Goal: Ask a question

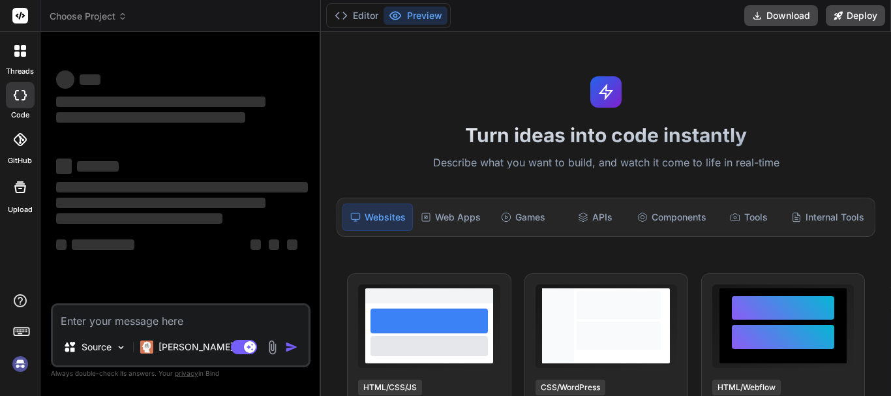
click at [219, 326] on textarea at bounding box center [181, 316] width 256 height 23
type textarea "x"
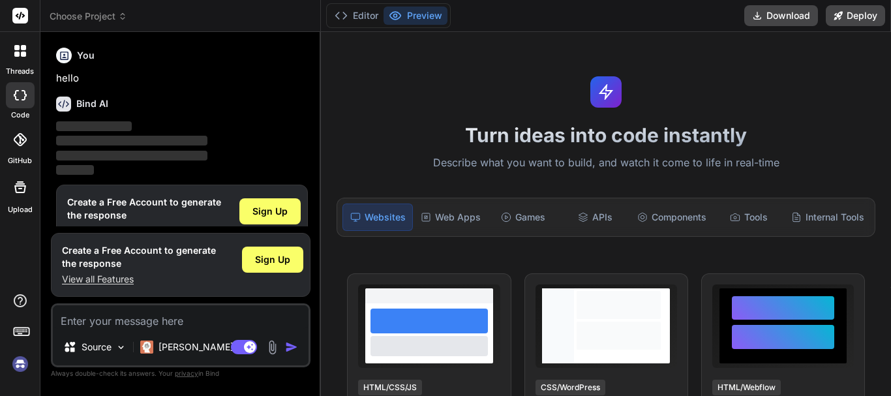
scroll to position [29, 0]
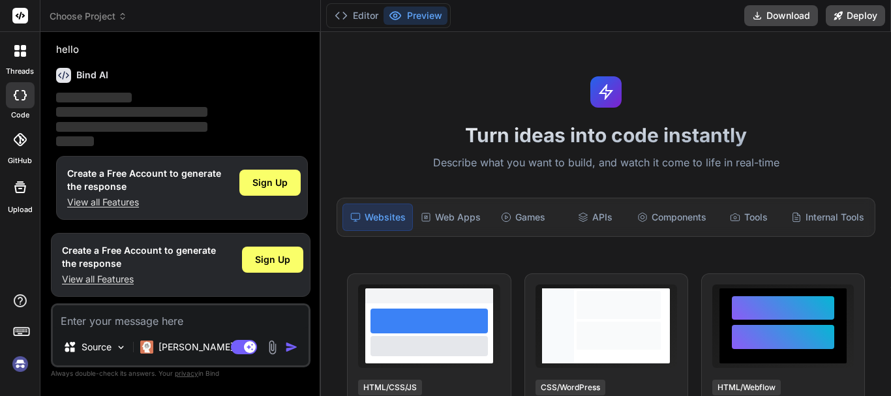
type textarea "d"
type textarea "x"
type textarea "df"
type textarea "x"
type textarea "dfd"
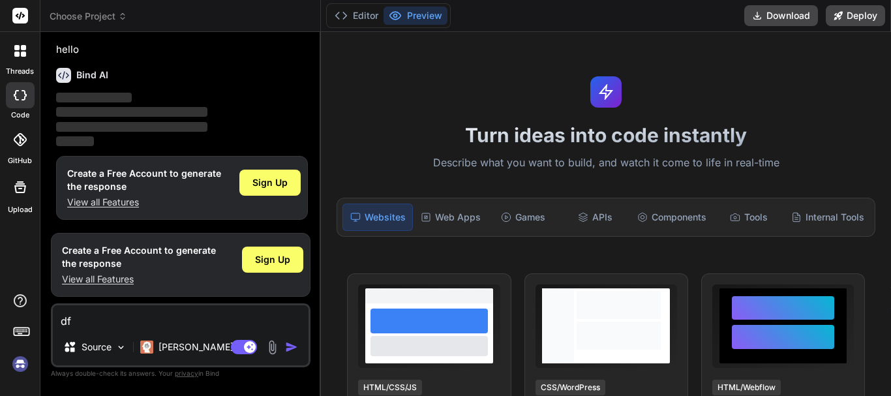
type textarea "x"
type textarea "dfdf"
type textarea "x"
type textarea "dfdf"
click at [294, 349] on img "button" at bounding box center [291, 347] width 13 height 13
